Goal: Check status

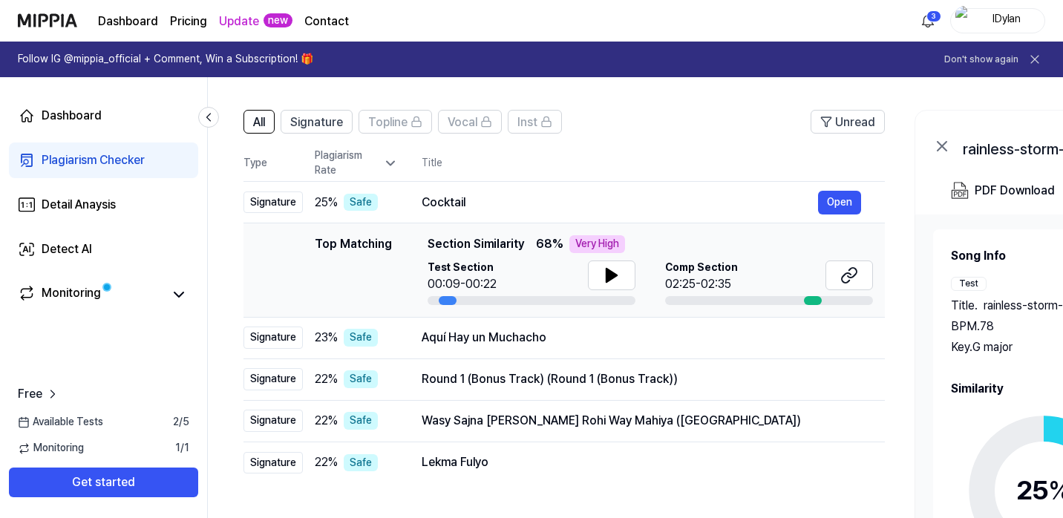
scroll to position [85, 0]
click at [275, 203] on div "Signature" at bounding box center [273, 203] width 59 height 22
click at [836, 195] on button "Open" at bounding box center [839, 204] width 43 height 24
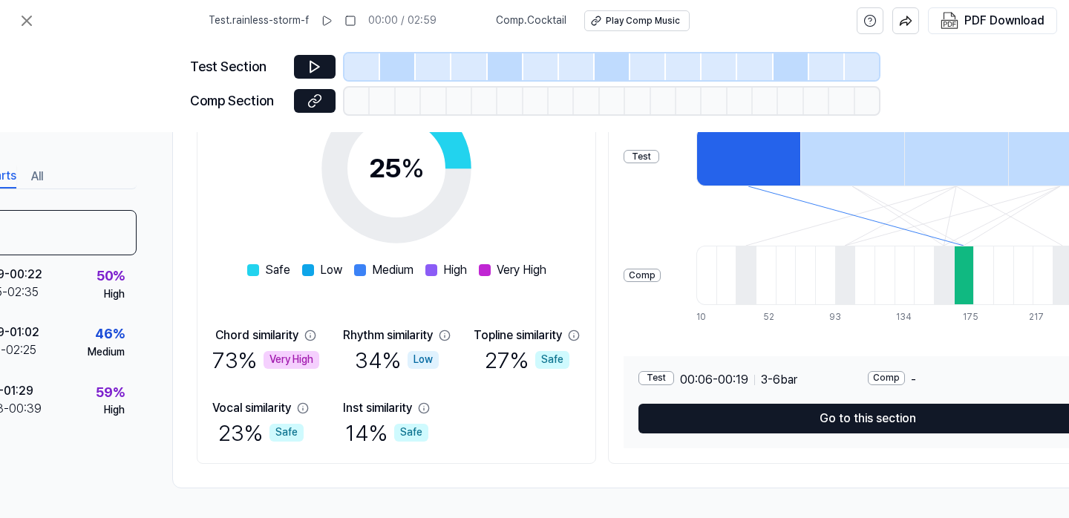
scroll to position [275, 0]
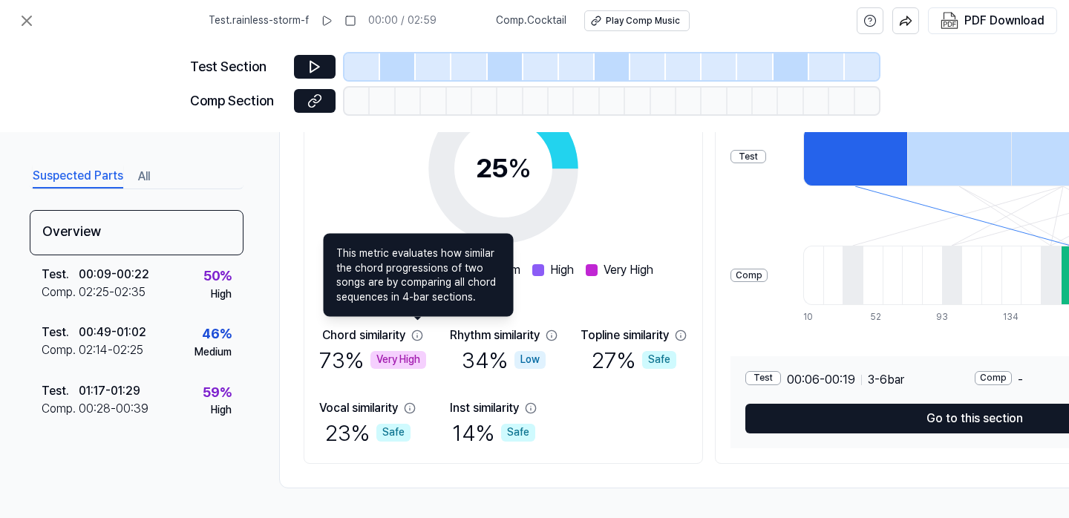
click at [417, 333] on icon at bounding box center [417, 335] width 10 height 10
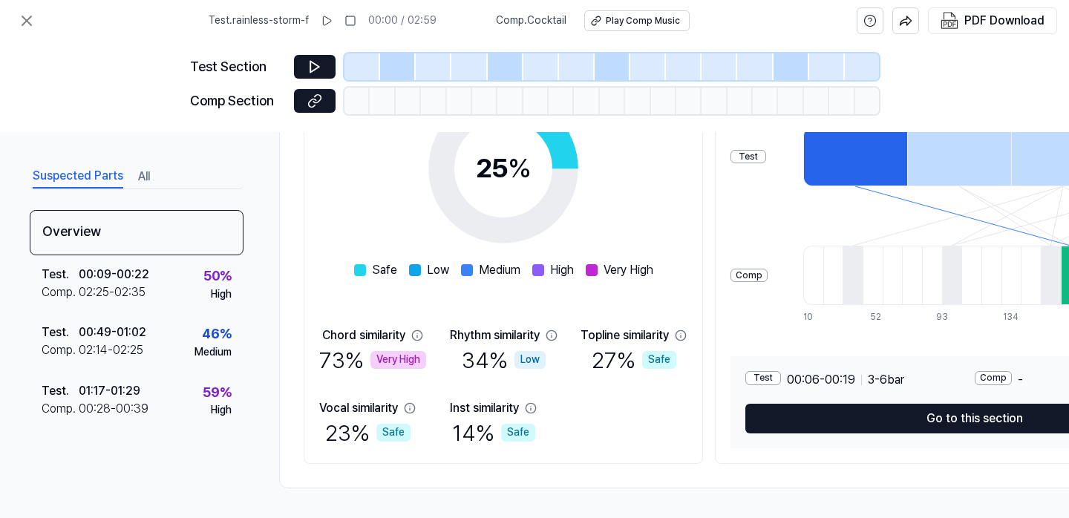
click at [393, 69] on div at bounding box center [398, 66] width 36 height 27
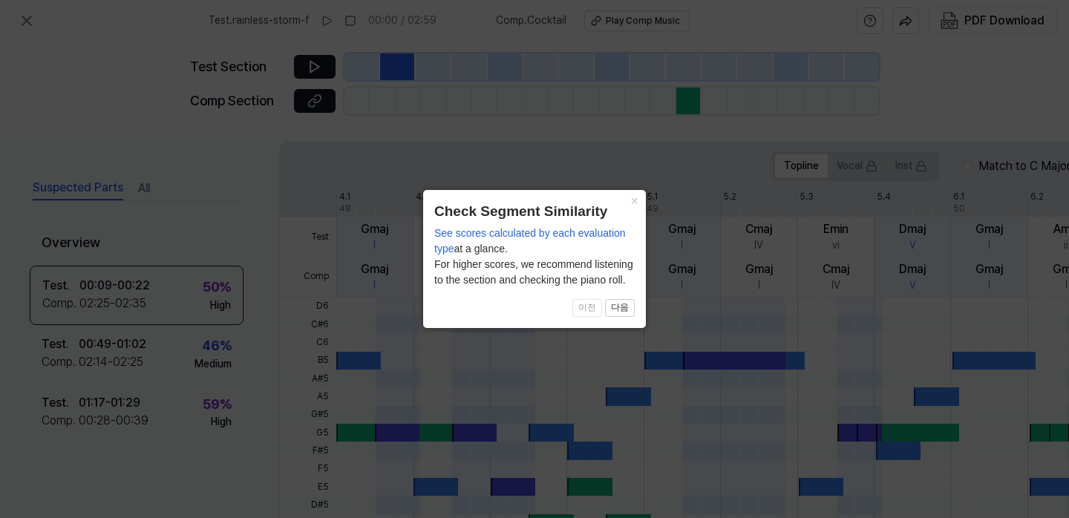
scroll to position [506, 0]
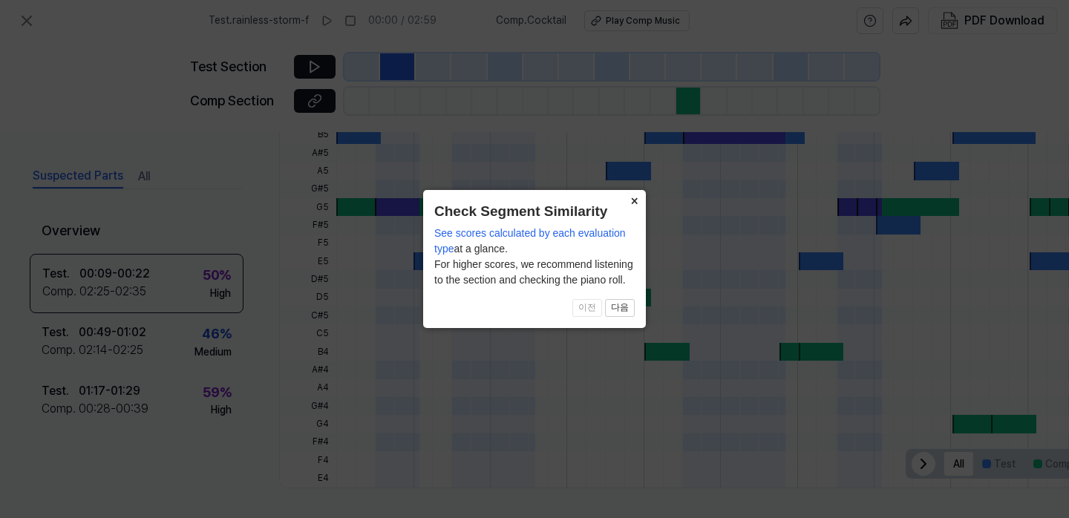
click at [633, 201] on button "×" at bounding box center [634, 200] width 24 height 21
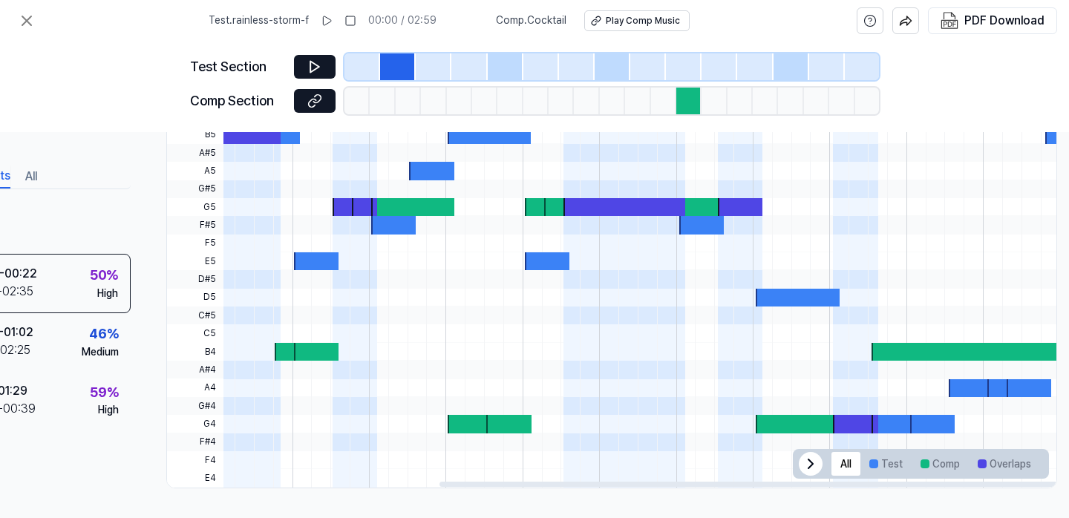
scroll to position [506, 137]
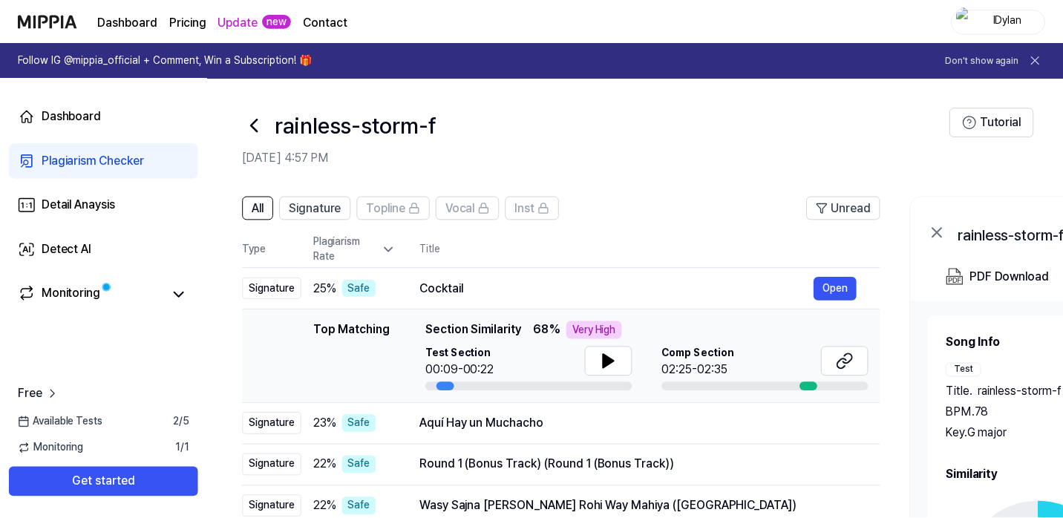
scroll to position [85, 0]
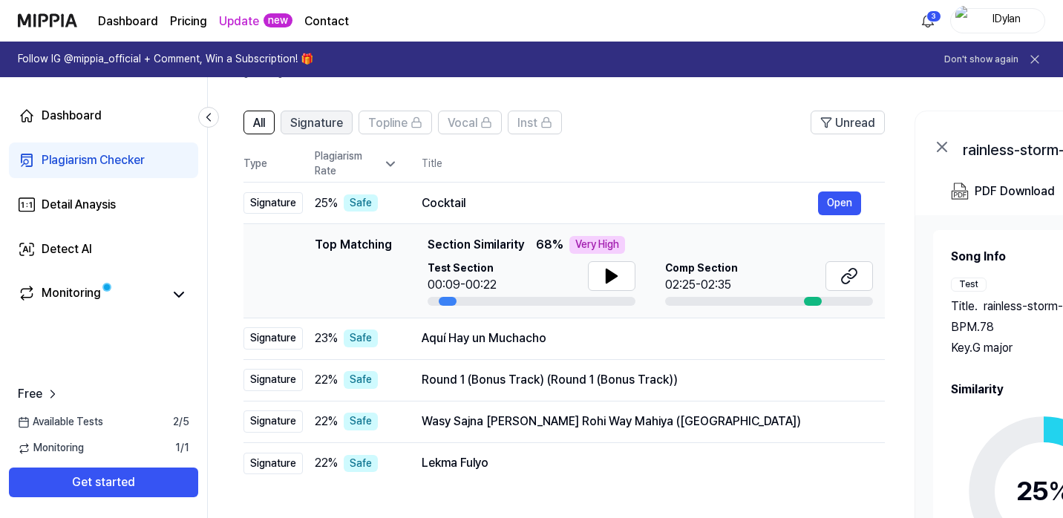
click at [313, 120] on span "Signature" at bounding box center [316, 123] width 53 height 18
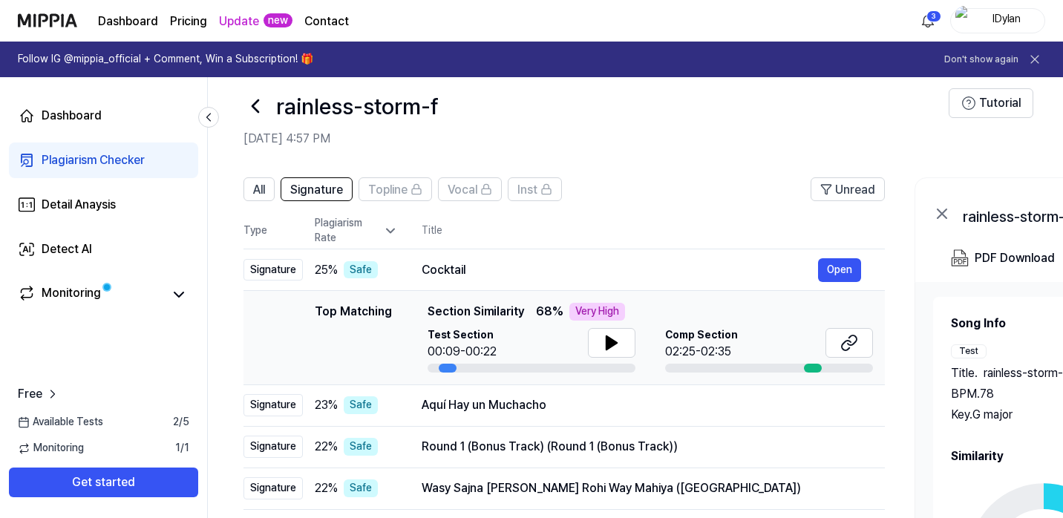
scroll to position [14, 0]
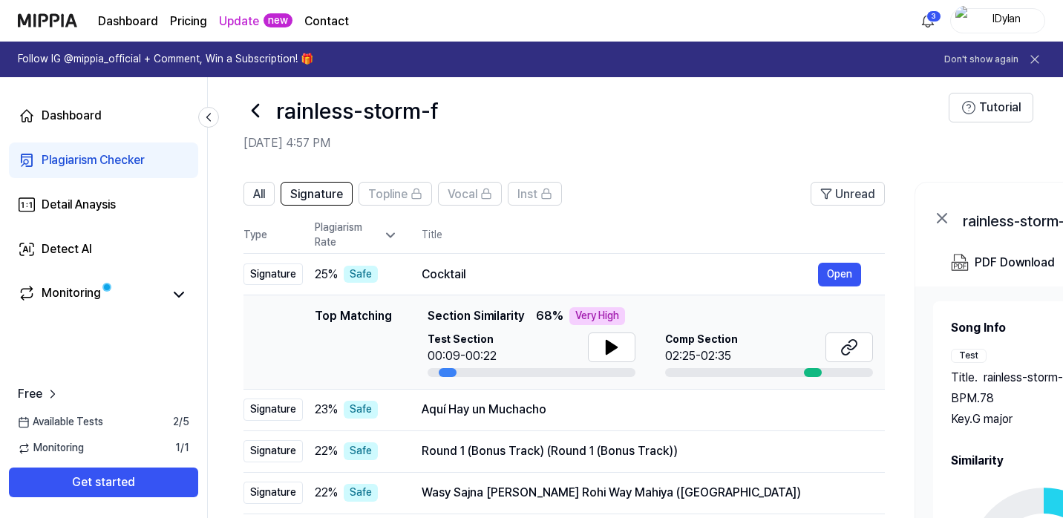
click at [255, 108] on icon at bounding box center [255, 111] width 6 height 12
